Goal: Information Seeking & Learning: Check status

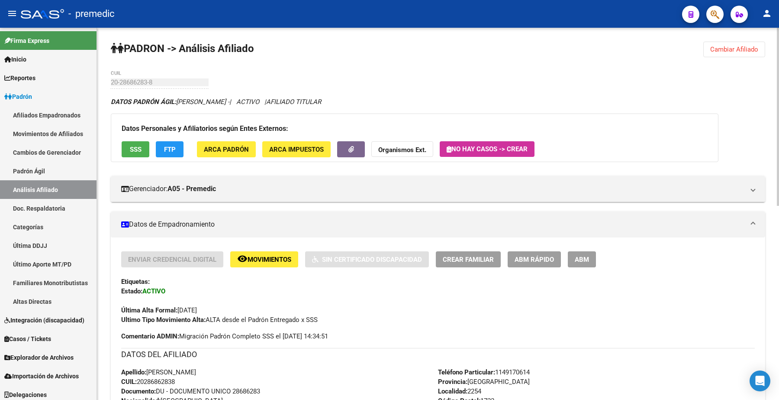
click at [730, 48] on span "Cambiar Afiliado" at bounding box center [734, 49] width 48 height 8
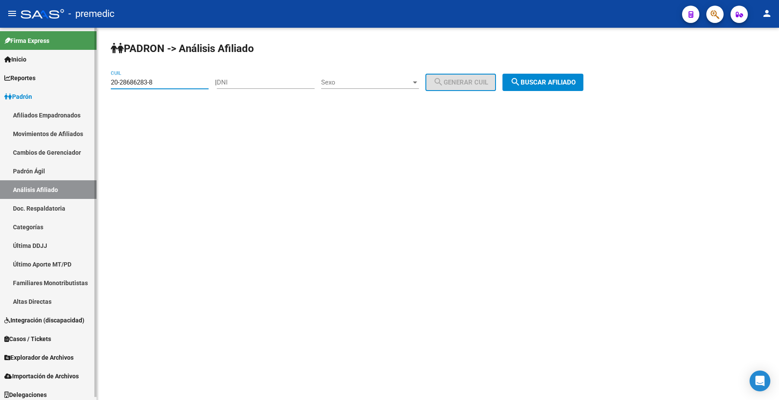
drag, startPoint x: 171, startPoint y: 83, endPoint x: 0, endPoint y: 55, distance: 173.2
click at [0, 55] on mat-sidenav-container "Firma Express Inicio Calendario SSS Instructivos Contacto OS Reportes Padrón Tr…" at bounding box center [389, 214] width 779 height 372
paste input "7691944-0"
type input "20-27691944-0"
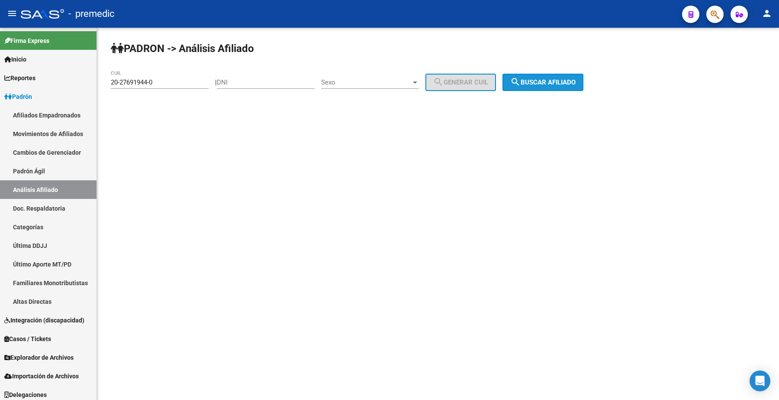
drag, startPoint x: 548, startPoint y: 86, endPoint x: 446, endPoint y: 92, distance: 102.8
click at [548, 85] on button "search Buscar afiliado" at bounding box center [543, 82] width 81 height 17
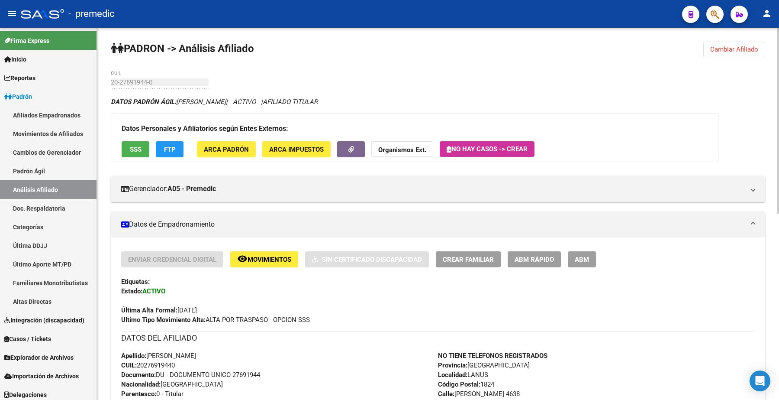
click at [757, 42] on button "Cambiar Afiliado" at bounding box center [734, 50] width 62 height 16
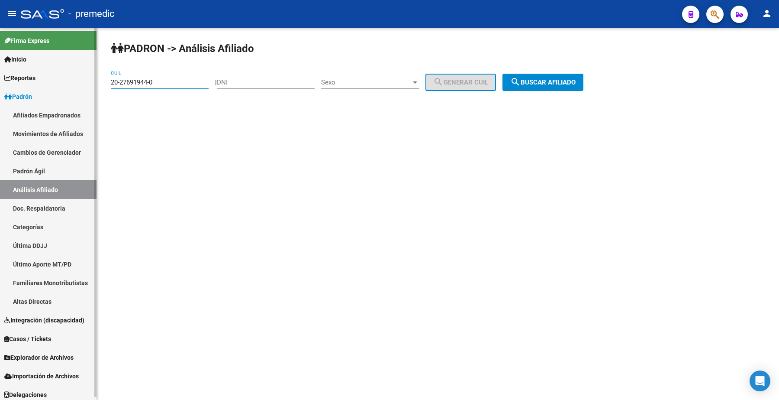
drag, startPoint x: 185, startPoint y: 83, endPoint x: 0, endPoint y: 61, distance: 186.0
click at [0, 61] on mat-sidenav-container "Firma Express Inicio Calendario SSS Instructivos Contacto OS Reportes Padrón Tr…" at bounding box center [389, 214] width 779 height 372
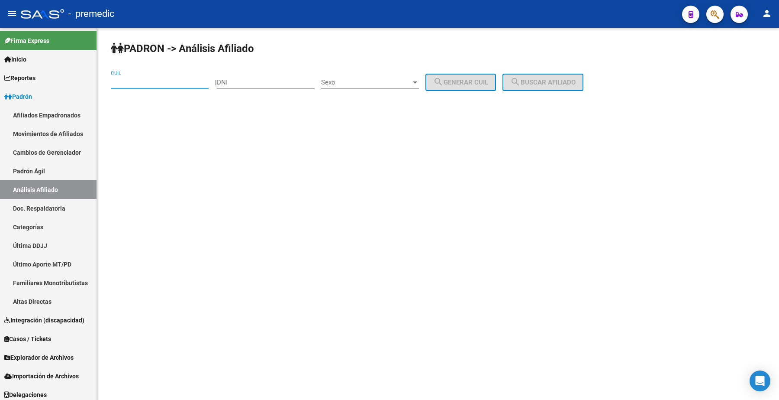
paste input "20-19136348-6"
type input "20-19136348-6"
click at [551, 83] on span "search Buscar afiliado" at bounding box center [542, 82] width 65 height 8
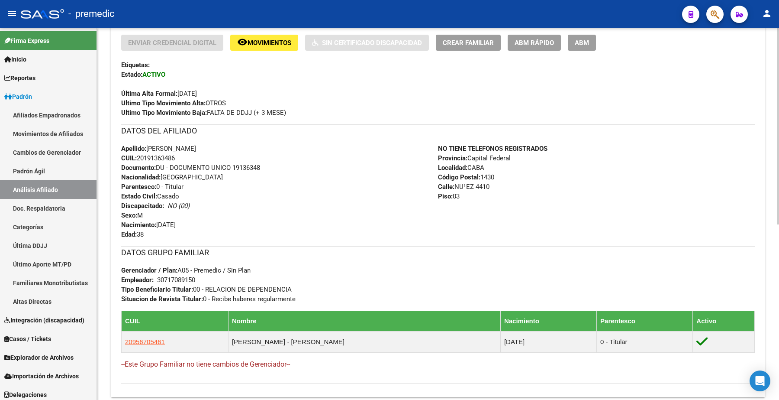
scroll to position [271, 0]
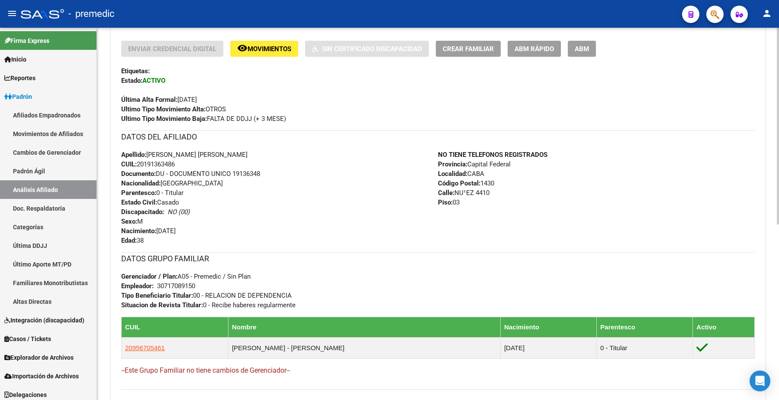
scroll to position [216, 0]
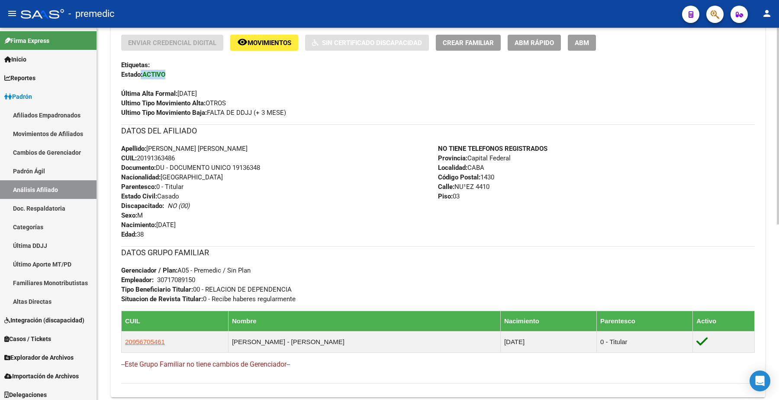
drag, startPoint x: 183, startPoint y: 74, endPoint x: 141, endPoint y: 72, distance: 42.0
click at [141, 72] on div "Enviar Credencial Digital remove_red_eye Movimientos Sin Certificado Discapacid…" at bounding box center [438, 76] width 634 height 83
drag, startPoint x: 169, startPoint y: 92, endPoint x: 229, endPoint y: 100, distance: 60.7
click at [226, 92] on div "Última Alta Formal: [DATE]" at bounding box center [438, 88] width 634 height 19
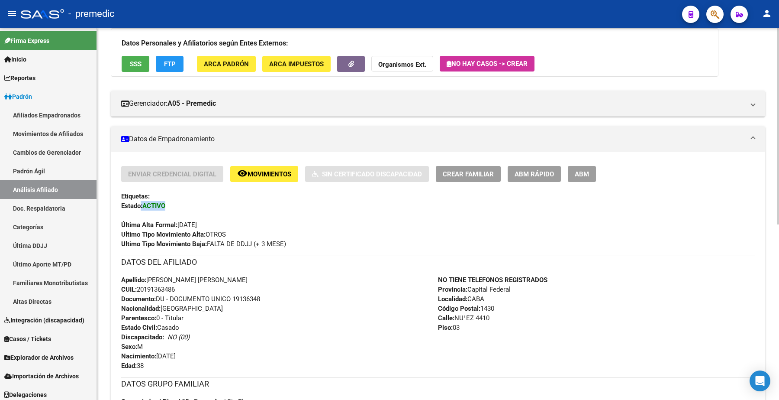
scroll to position [54, 0]
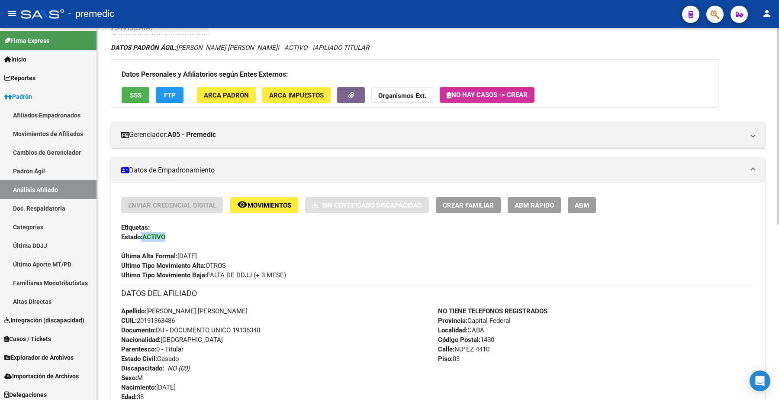
click at [232, 251] on div "Última Alta Formal: [DATE]" at bounding box center [438, 251] width 634 height 19
click at [182, 248] on div "Última Alta Formal: [DATE]" at bounding box center [438, 251] width 634 height 19
drag, startPoint x: 248, startPoint y: 308, endPoint x: 149, endPoint y: 310, distance: 98.7
click at [149, 310] on div "Apellido: [PERSON_NAME] [PERSON_NAME] CUIL: 20191363486 Documento: DU - DOCUMEN…" at bounding box center [279, 353] width 317 height 95
copy span "[PERSON_NAME] [PERSON_NAME]"
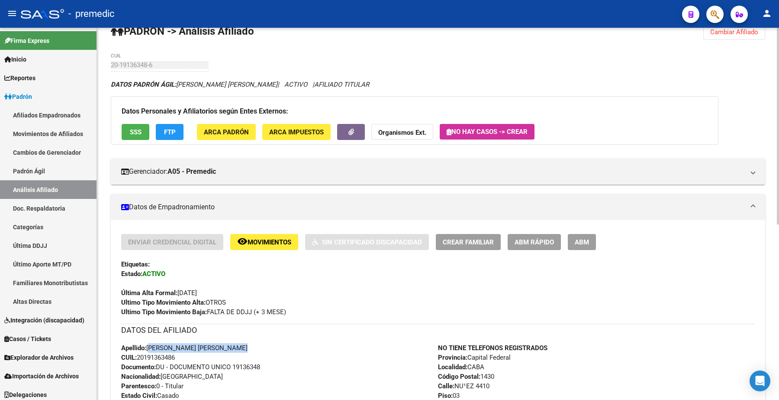
scroll to position [0, 0]
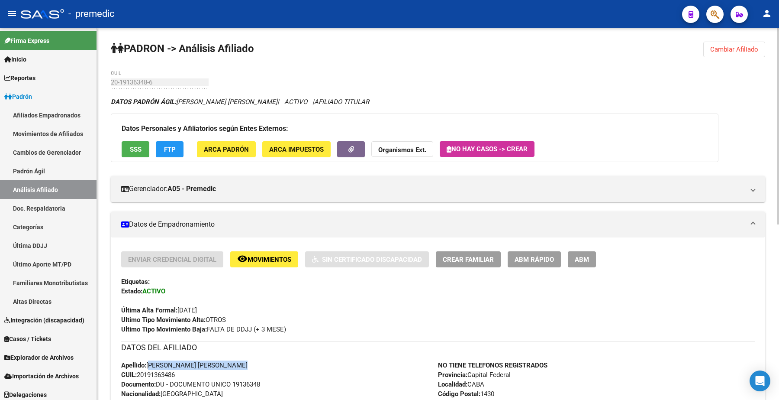
click at [738, 55] on button "Cambiar Afiliado" at bounding box center [734, 50] width 62 height 16
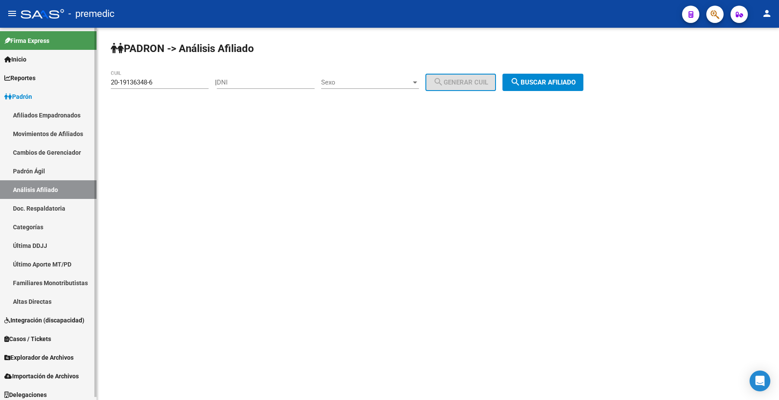
drag, startPoint x: 171, startPoint y: 83, endPoint x: 1, endPoint y: 66, distance: 171.3
click at [1, 66] on mat-sidenav-container "Firma Express Inicio Calendario SSS Instructivos Contacto OS Reportes Padrón Tr…" at bounding box center [389, 214] width 779 height 372
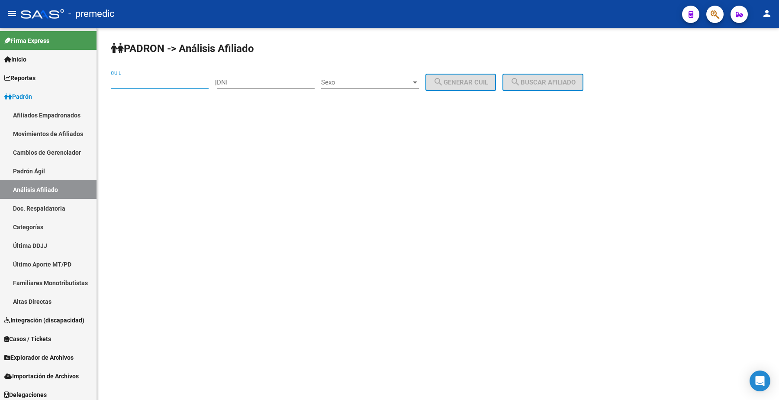
click at [257, 80] on input "DNI" at bounding box center [266, 82] width 98 height 8
paste input "95670546"
type input "95670546"
click at [359, 80] on span "Sexo" at bounding box center [366, 82] width 90 height 8
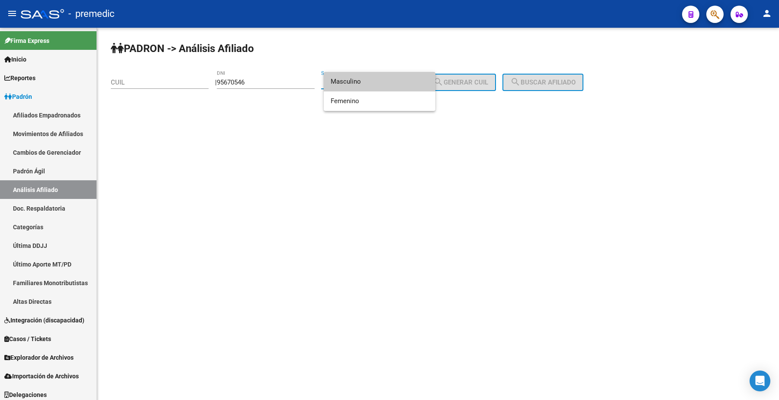
click at [361, 80] on span "Masculino" at bounding box center [380, 81] width 98 height 19
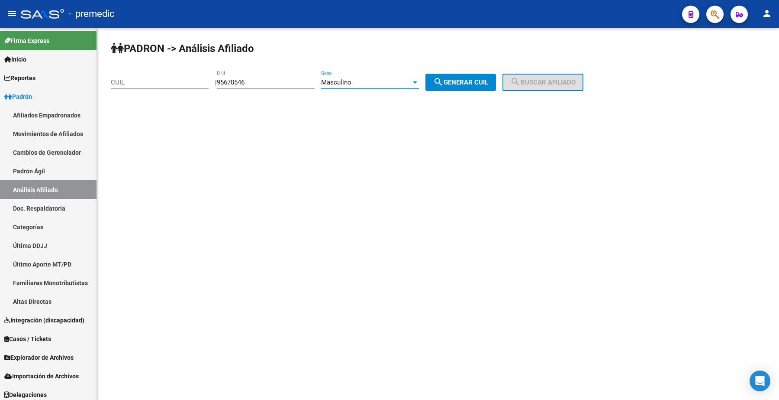
click at [488, 81] on span "search Generar CUIL" at bounding box center [460, 82] width 55 height 8
type input "20-95670546-1"
click at [557, 75] on button "search Buscar afiliado" at bounding box center [543, 82] width 81 height 17
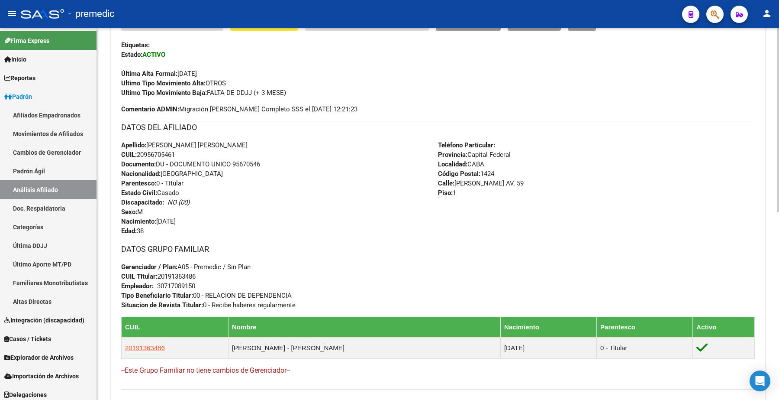
scroll to position [271, 0]
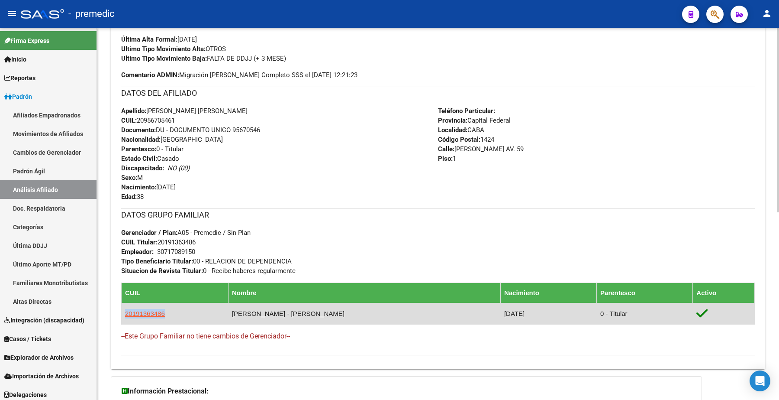
drag, startPoint x: 174, startPoint y: 311, endPoint x: 122, endPoint y: 312, distance: 51.9
click at [122, 312] on td "20191363486" at bounding box center [175, 313] width 107 height 21
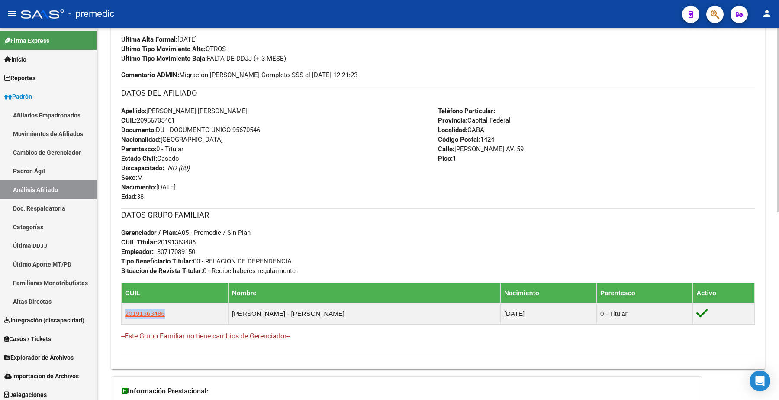
copy span "20191363486"
drag, startPoint x: 178, startPoint y: 120, endPoint x: 138, endPoint y: 122, distance: 40.3
click at [138, 122] on span "CUIL: 20956705461" at bounding box center [148, 120] width 54 height 8
copy span "20956705461"
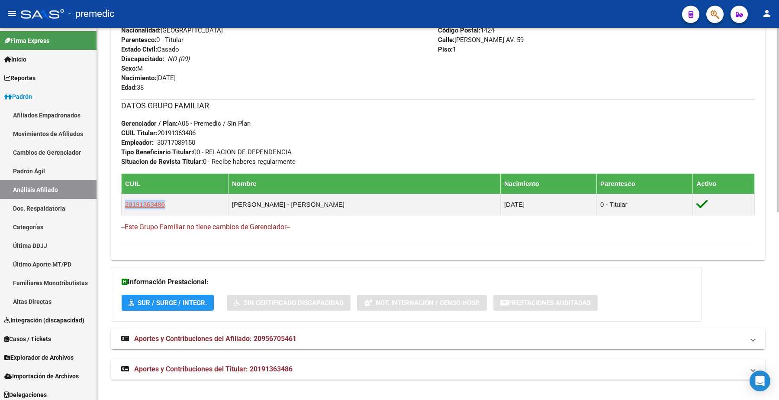
scroll to position [380, 0]
click at [168, 338] on span "Aportes y Contribuciones del Afiliado: 20956705461" at bounding box center [215, 338] width 162 height 8
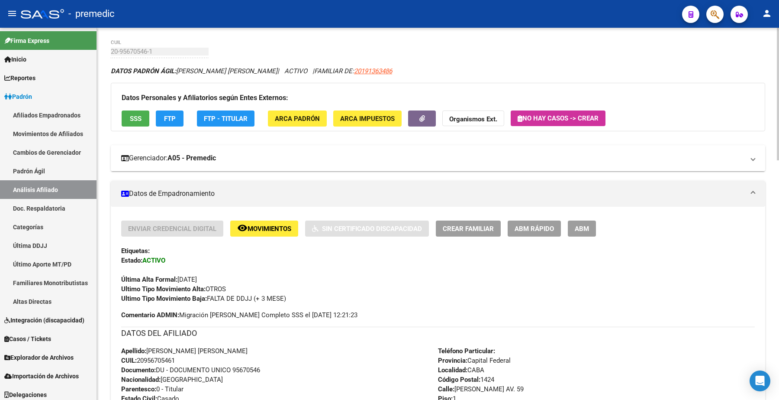
scroll to position [0, 0]
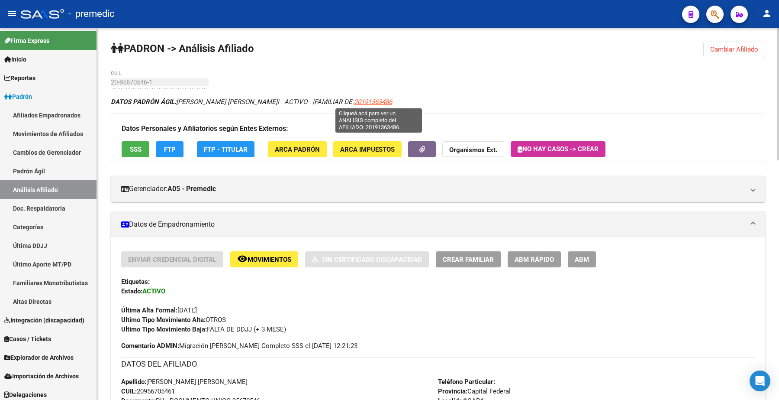
click at [377, 103] on span "20191363486" at bounding box center [373, 102] width 38 height 8
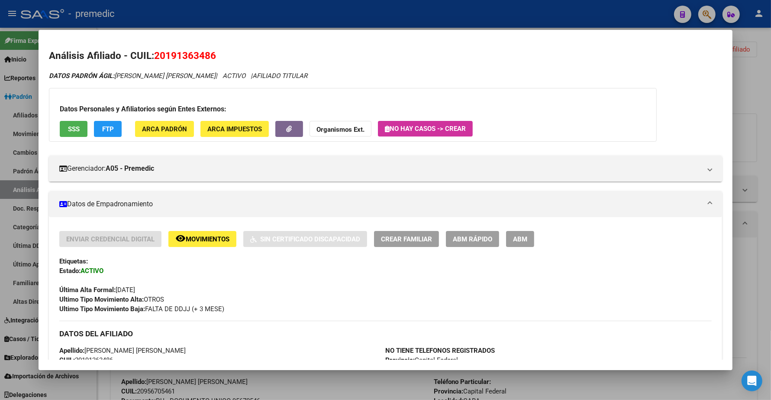
click at [763, 75] on div at bounding box center [385, 200] width 771 height 400
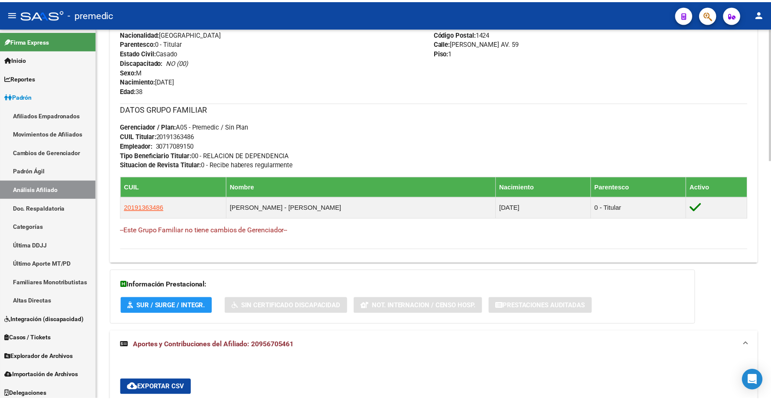
scroll to position [379, 0]
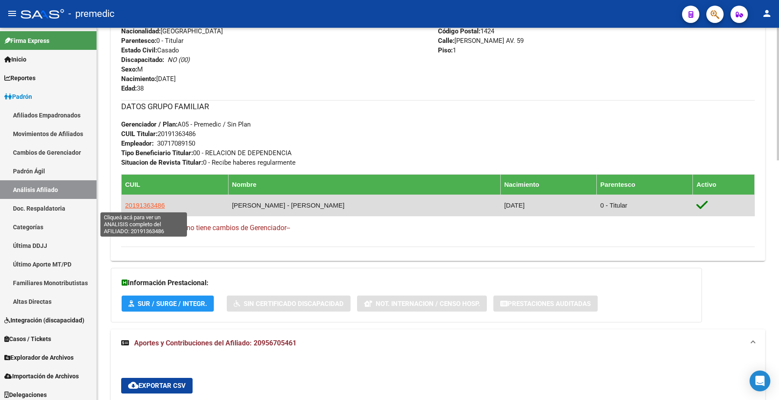
click at [150, 204] on span "20191363486" at bounding box center [145, 204] width 40 height 7
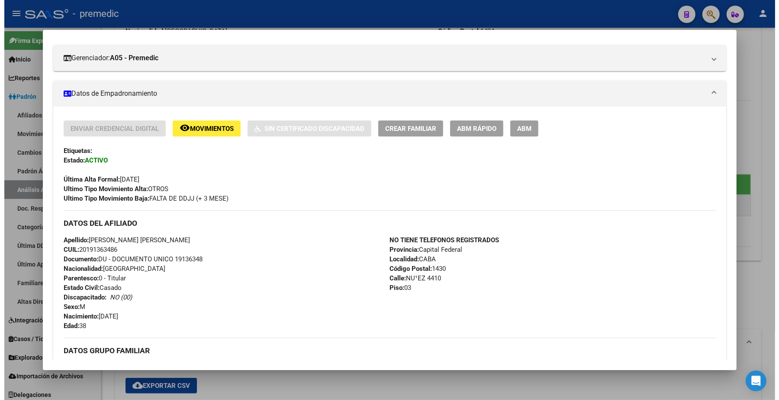
scroll to position [108, 0]
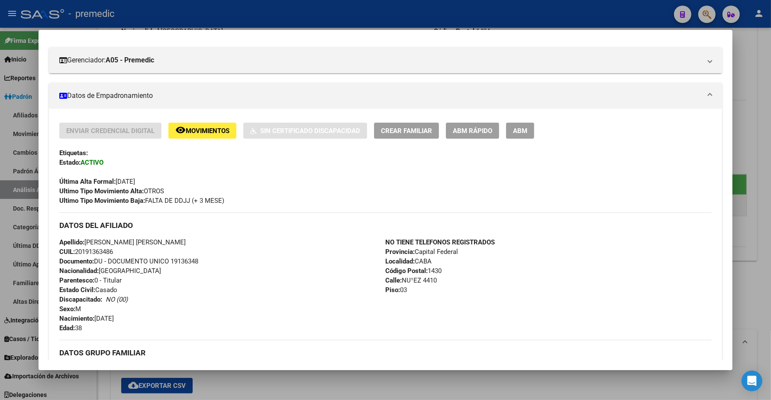
click at [200, 130] on span "Movimientos" at bounding box center [208, 131] width 44 height 8
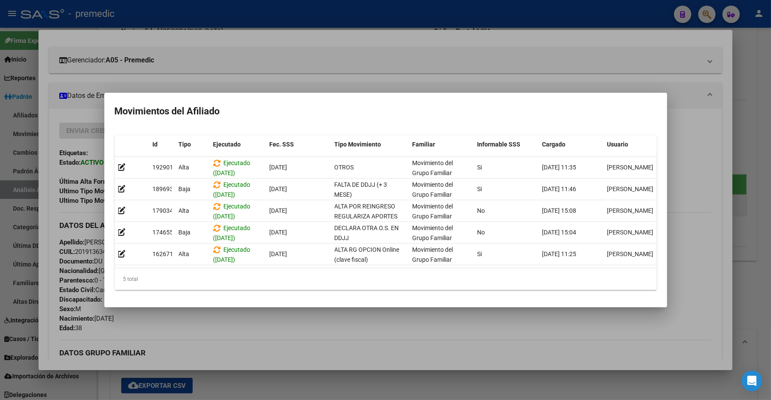
click at [745, 105] on div at bounding box center [385, 200] width 771 height 400
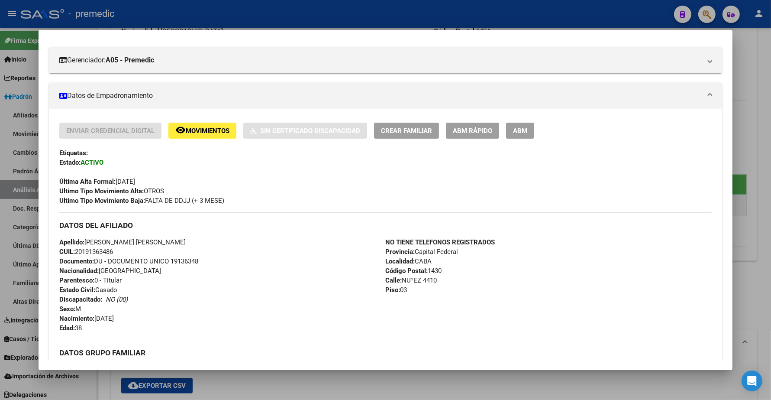
click at [750, 48] on div at bounding box center [385, 200] width 771 height 400
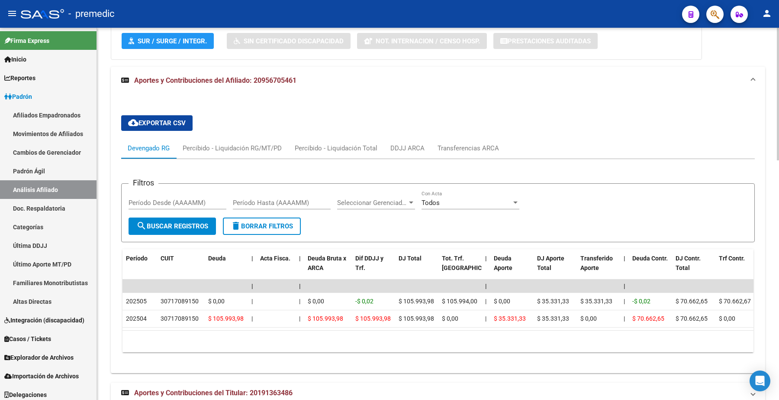
scroll to position [649, 0]
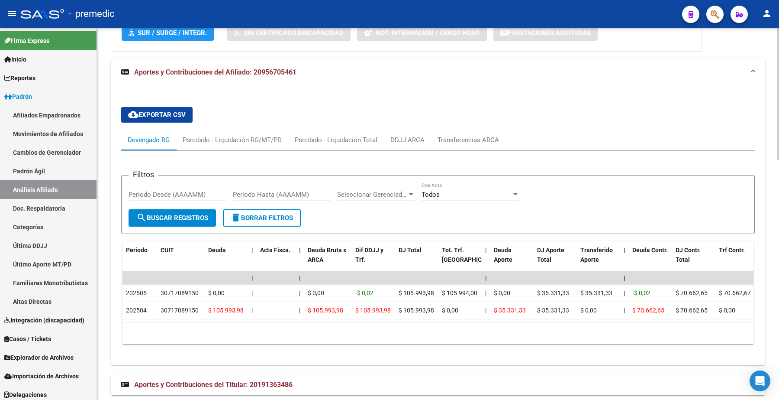
drag, startPoint x: 249, startPoint y: 330, endPoint x: 255, endPoint y: 329, distance: 5.4
click at [255, 329] on div "Período CUIT Deuda | Acta Fisca. | Deuda Bruta x ARCA Dif DDJJ y Trf. DJ Total …" at bounding box center [437, 292] width 631 height 103
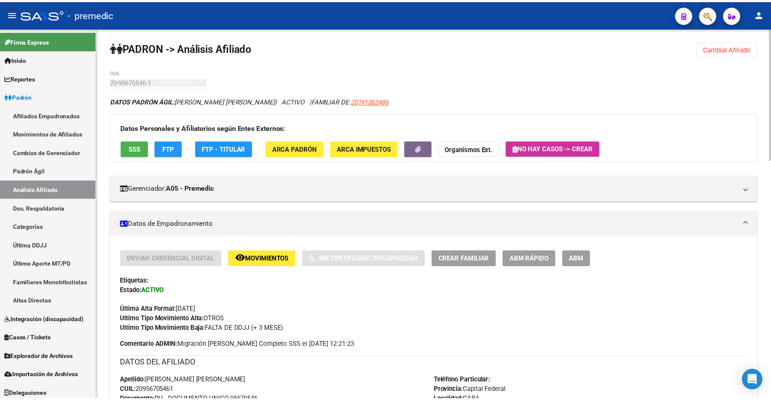
scroll to position [0, 0]
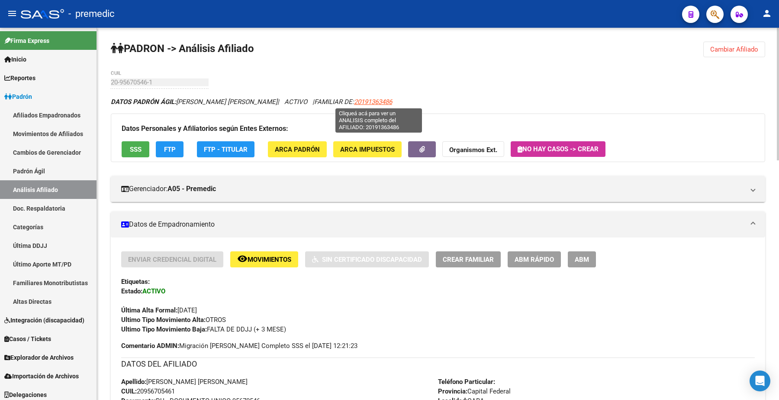
click at [381, 101] on span "20191363486" at bounding box center [373, 102] width 38 height 8
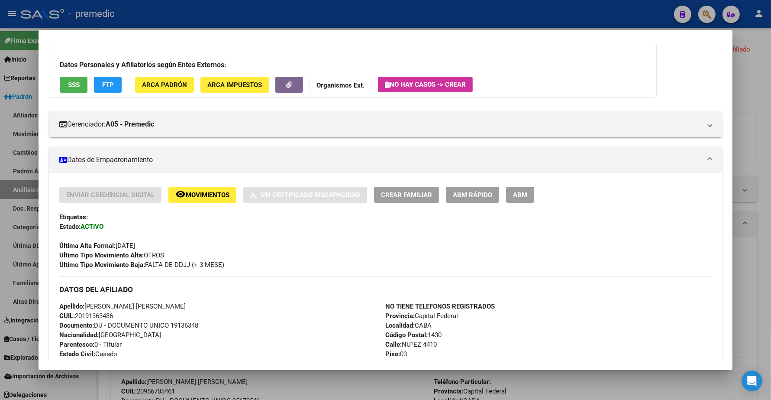
scroll to position [108, 0]
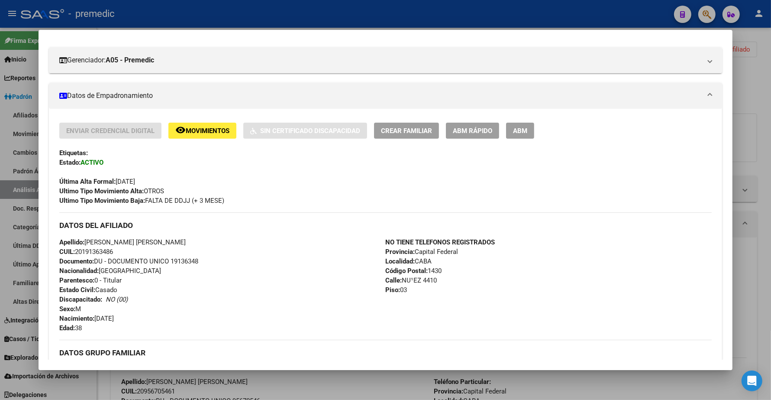
drag, startPoint x: 115, startPoint y: 250, endPoint x: 74, endPoint y: 251, distance: 41.6
click at [74, 251] on div "Apellido: [PERSON_NAME] [PERSON_NAME] CUIL: 20191363486 Documento: DU - DOCUMEN…" at bounding box center [222, 284] width 326 height 95
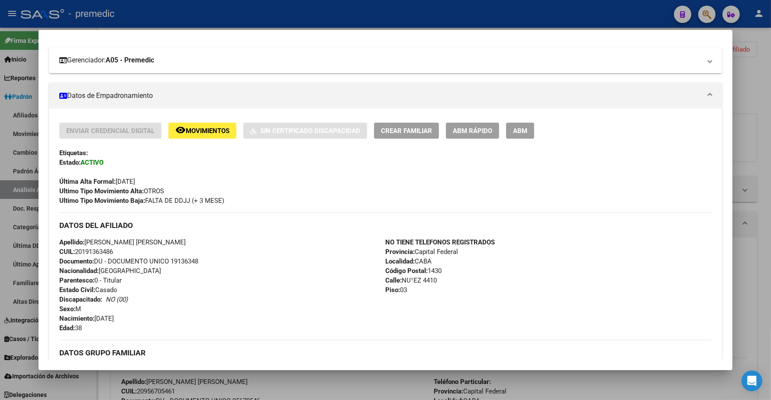
copy span "20191363486"
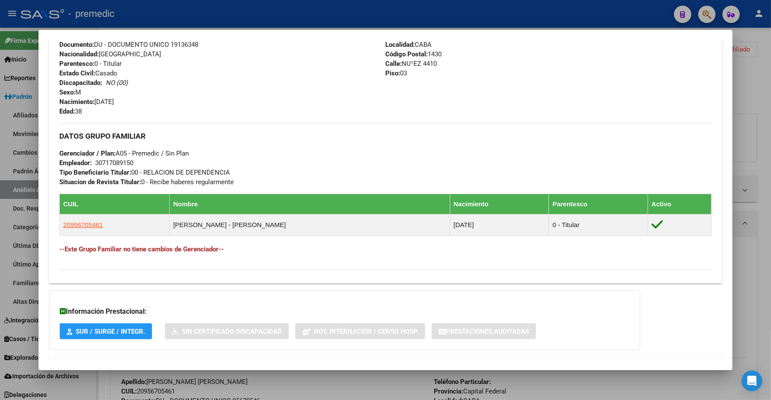
scroll to position [363, 0]
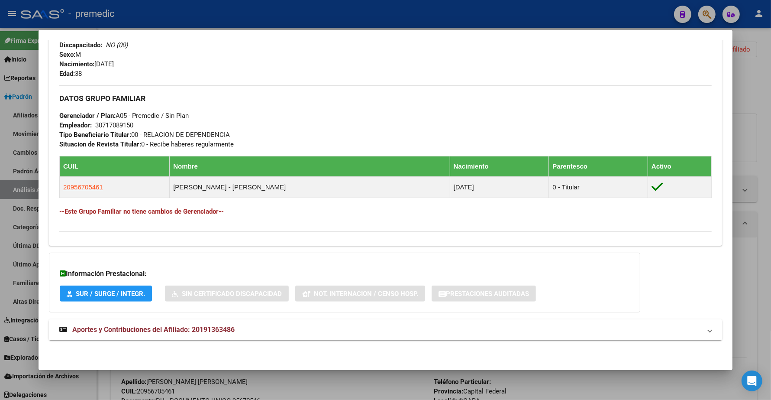
click at [111, 327] on span "Aportes y Contribuciones del Afiliado: 20191363486" at bounding box center [153, 329] width 162 height 8
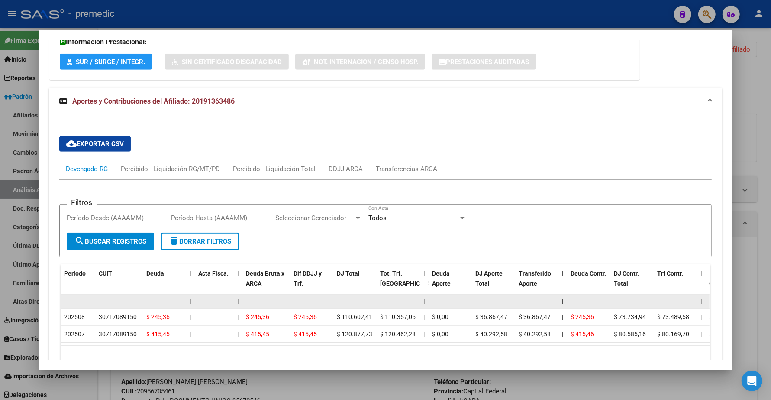
scroll to position [630, 0]
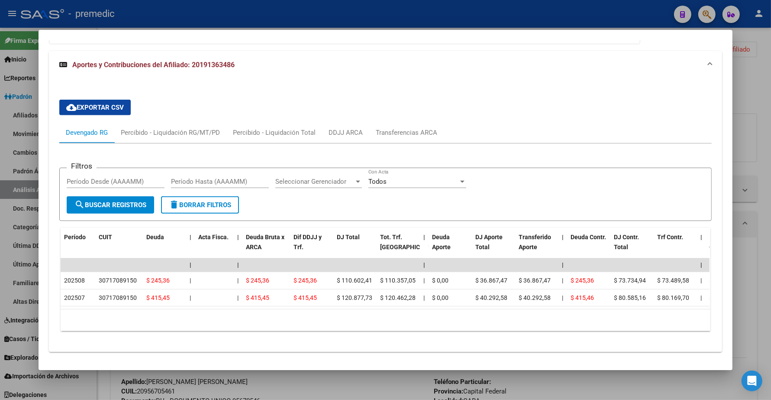
click at [238, 317] on div "10 total 1" at bounding box center [386, 320] width 650 height 22
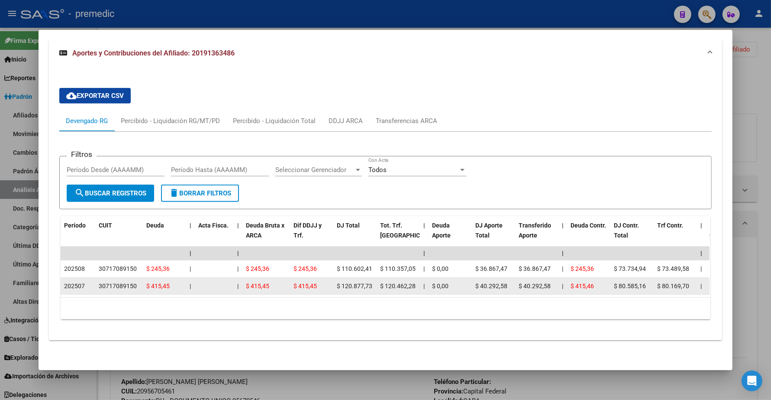
scroll to position [651, 0]
